Goal: Consume media (video, audio): Consume media (video, audio)

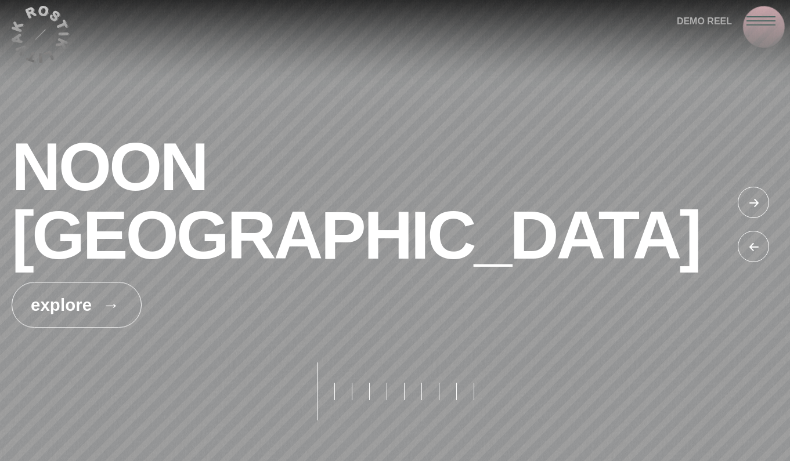
click at [762, 27] on div at bounding box center [768, 20] width 44 height 41
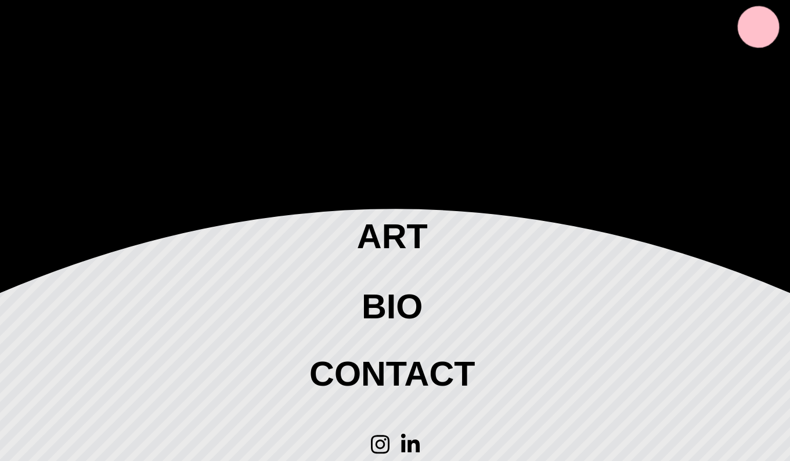
click at [758, 27] on div at bounding box center [768, 20] width 44 height 41
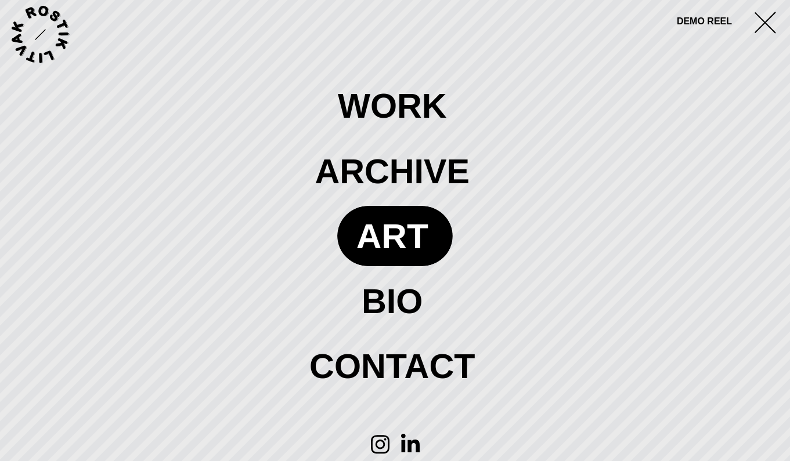
click at [397, 229] on span at bounding box center [394, 236] width 115 height 60
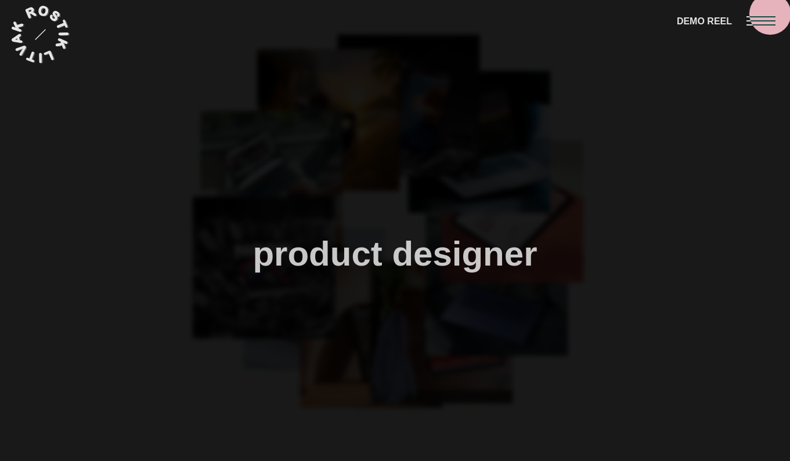
click at [767, 13] on div at bounding box center [768, 20] width 44 height 41
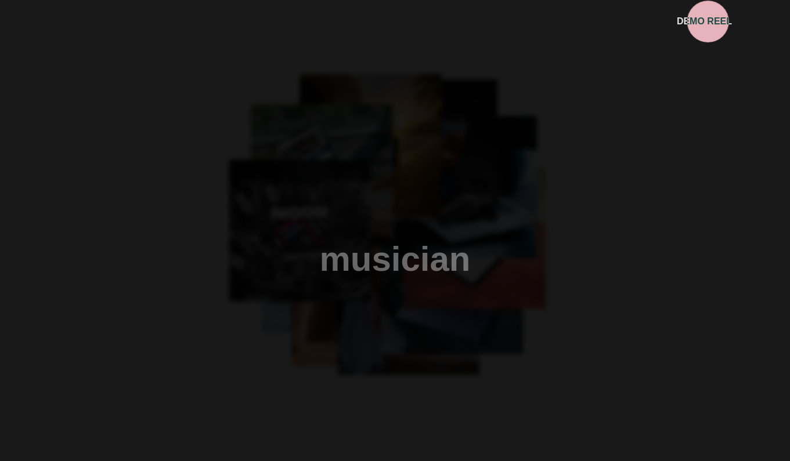
click at [695, 26] on span "DEMO REEL" at bounding box center [704, 22] width 55 height 16
